Goal: Transaction & Acquisition: Purchase product/service

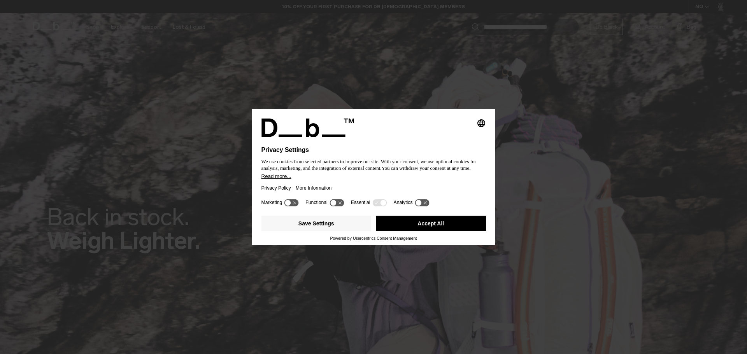
click at [461, 228] on button "Accept All" at bounding box center [431, 224] width 110 height 16
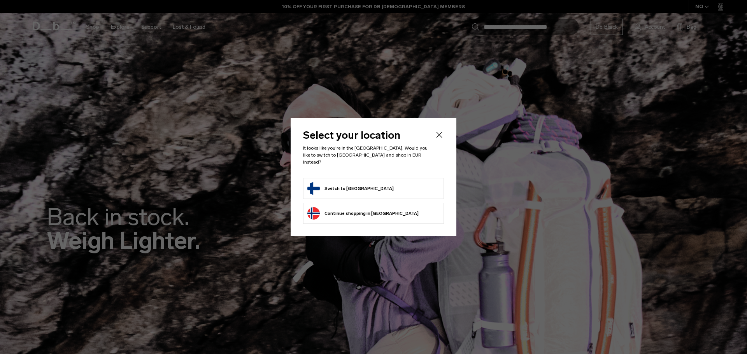
click at [401, 184] on form "Switch to Finland" at bounding box center [373, 188] width 132 height 12
click at [355, 184] on button "Switch to Finland" at bounding box center [350, 188] width 86 height 12
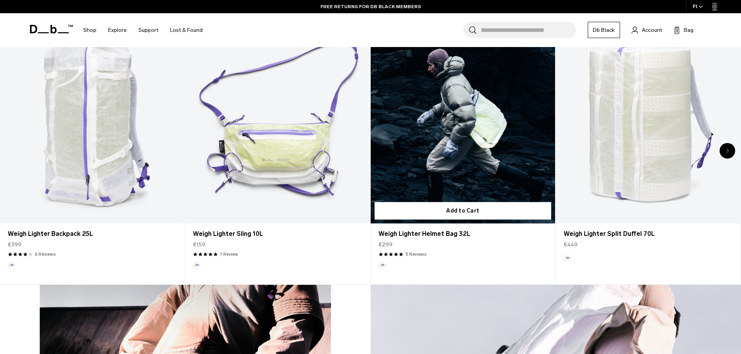
scroll to position [389, 0]
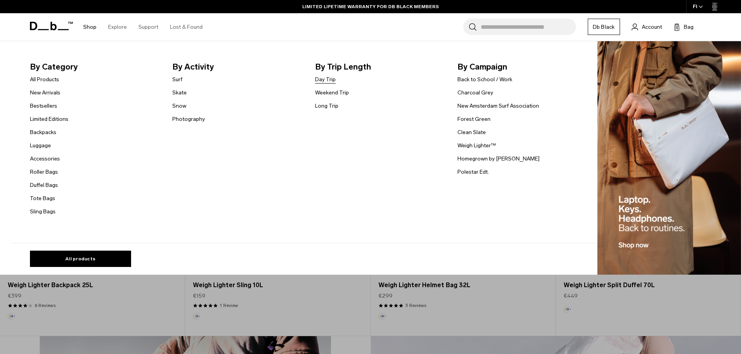
click at [327, 81] on link "Day Trip" at bounding box center [325, 79] width 21 height 8
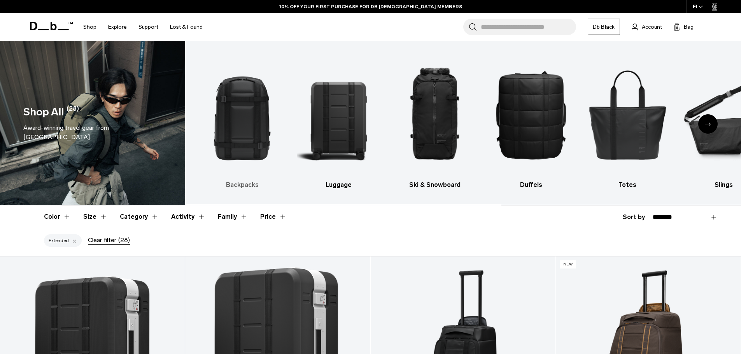
click at [238, 118] on img "1 / 10" at bounding box center [242, 115] width 83 height 124
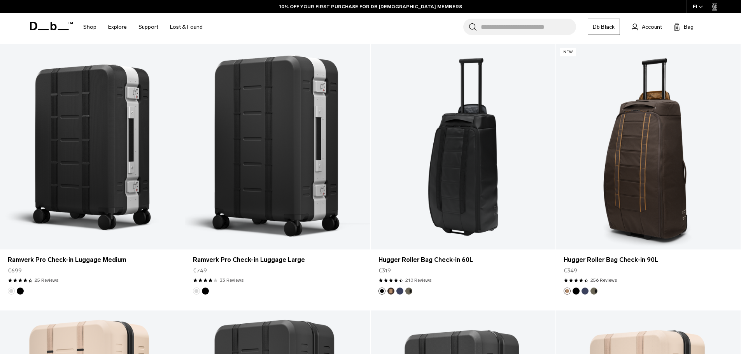
scroll to position [233, 0]
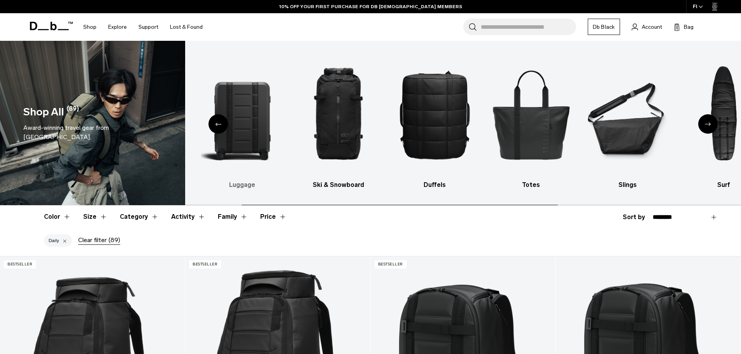
click at [266, 108] on img "2 / 10" at bounding box center [242, 115] width 83 height 124
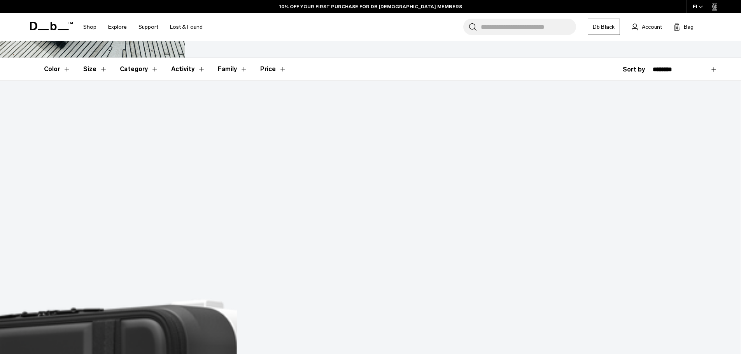
scroll to position [156, 0]
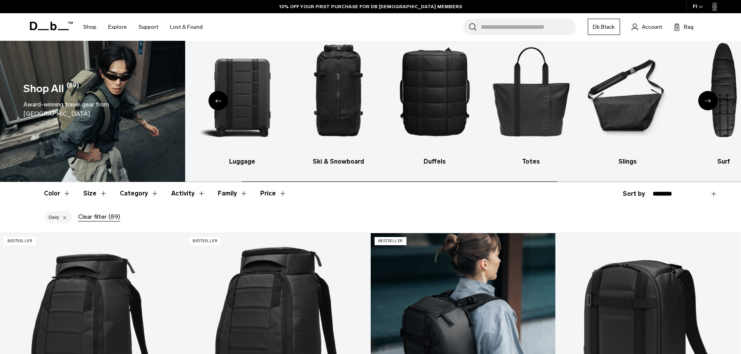
scroll to position [156, 0]
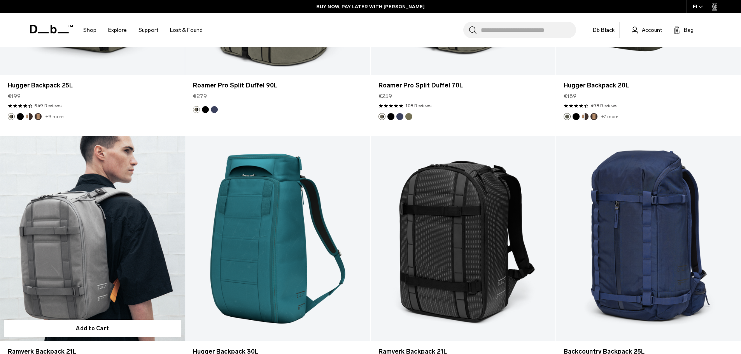
scroll to position [2489, 0]
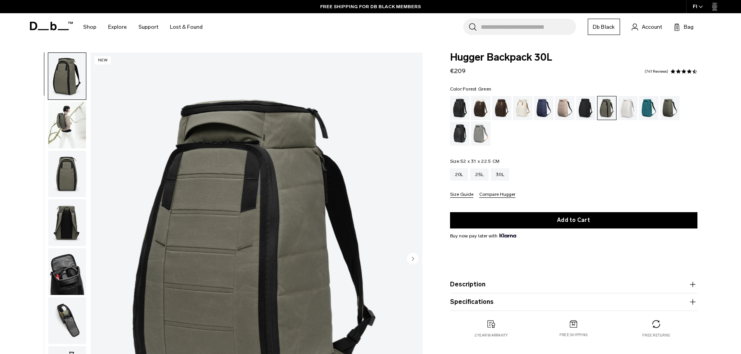
click at [65, 268] on img "button" at bounding box center [67, 272] width 38 height 47
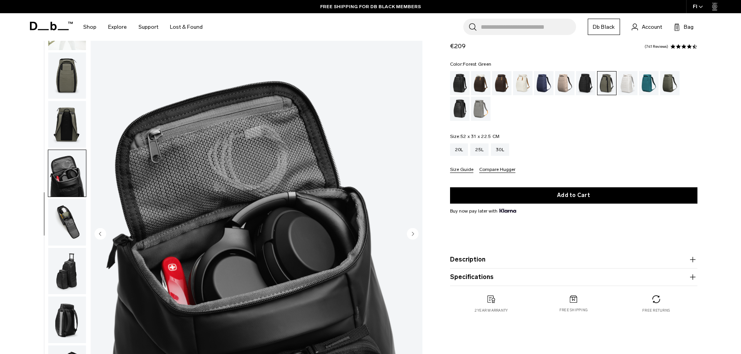
scroll to position [78, 0]
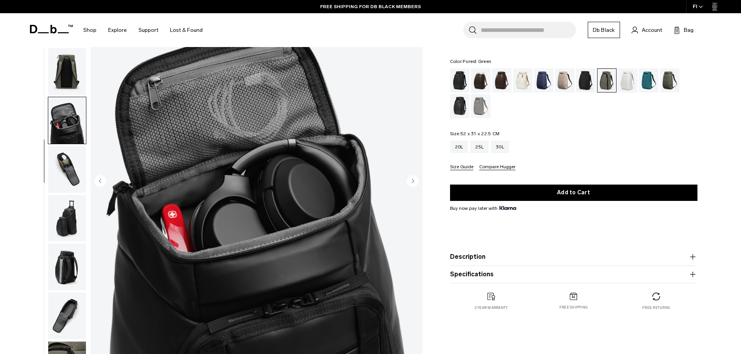
click at [60, 177] on img "button" at bounding box center [67, 169] width 38 height 47
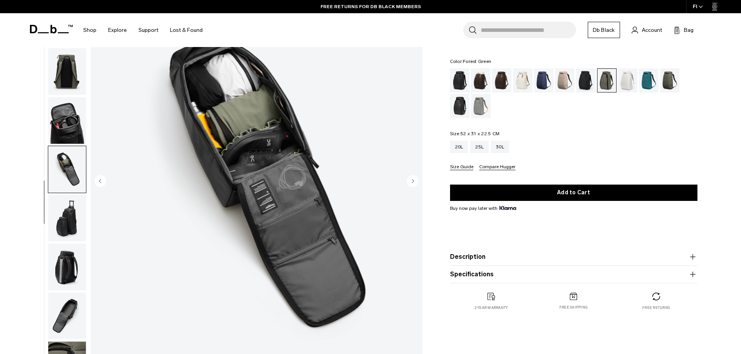
click at [65, 221] on img "button" at bounding box center [67, 218] width 38 height 47
